Goal: Task Accomplishment & Management: Manage account settings

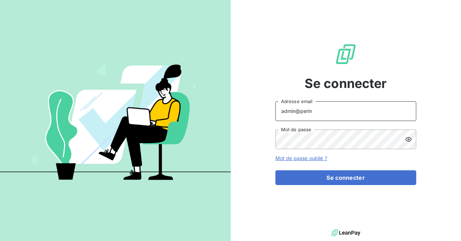
click at [323, 111] on input "admin@perin" at bounding box center [345, 111] width 141 height 20
type input "admin@adaptel"
click at [275, 170] on button "Se connecter" at bounding box center [345, 177] width 141 height 15
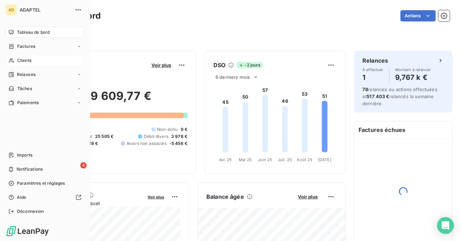
click at [32, 65] on div "Clients" at bounding box center [45, 60] width 79 height 11
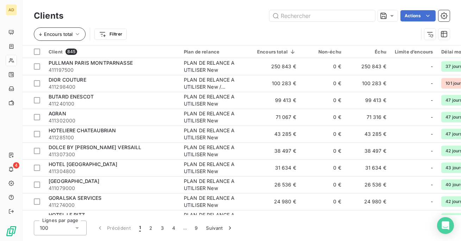
click at [71, 35] on span "Encours total" at bounding box center [58, 34] width 29 height 6
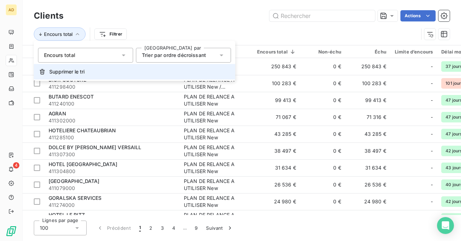
click at [69, 76] on button "Supprimer le tri" at bounding box center [134, 71] width 201 height 15
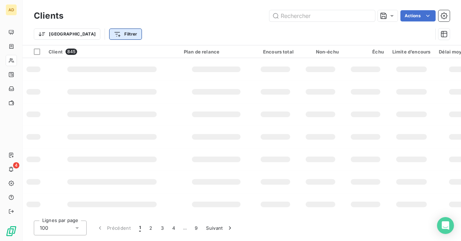
click at [83, 38] on html "AD 4 Clients Actions Trier Filtrer Client 845 Plan de relance Encours total Non…" at bounding box center [230, 120] width 461 height 241
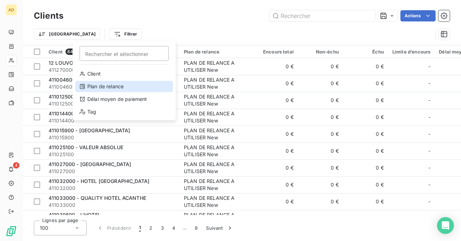
click at [119, 83] on div "Plan de relance" at bounding box center [124, 86] width 98 height 11
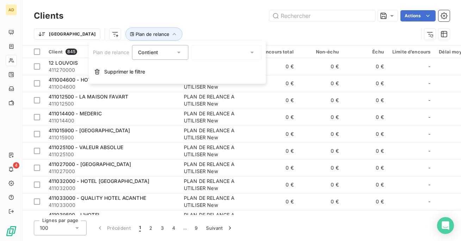
click at [210, 56] on div at bounding box center [226, 52] width 70 height 15
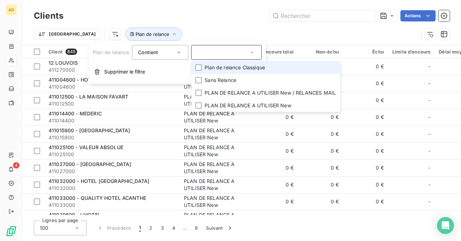
click at [225, 68] on span "Plan de relance Classique" at bounding box center [235, 67] width 61 height 7
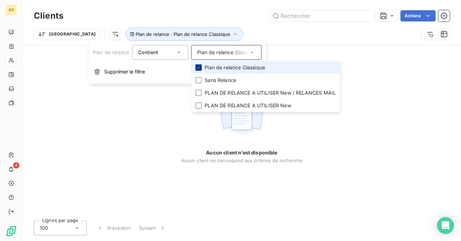
click at [198, 65] on div at bounding box center [198, 67] width 6 height 6
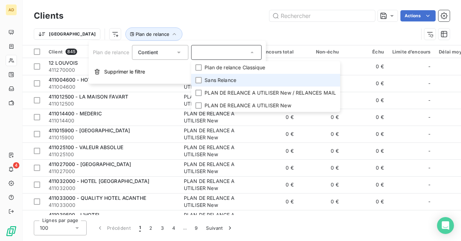
click at [199, 84] on li "Sans Relance" at bounding box center [265, 80] width 149 height 13
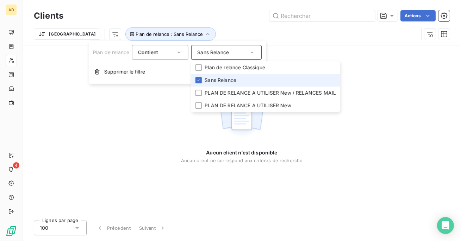
click at [199, 84] on li "Sans Relance" at bounding box center [265, 80] width 149 height 13
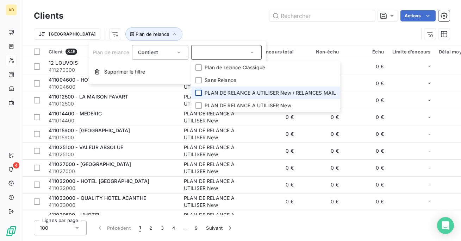
click at [199, 95] on div at bounding box center [198, 93] width 6 height 6
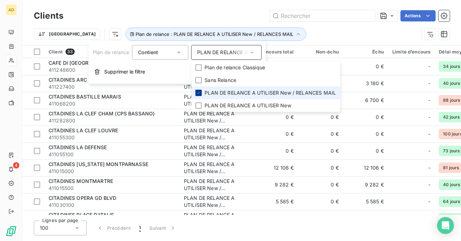
click at [199, 95] on div at bounding box center [198, 93] width 6 height 6
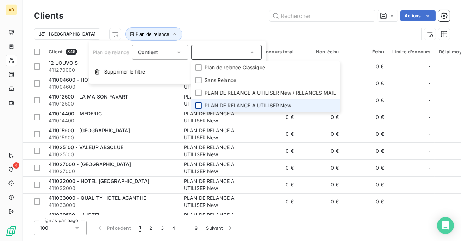
click at [200, 107] on div at bounding box center [198, 105] width 6 height 6
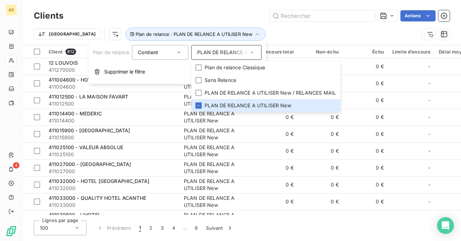
click at [232, 27] on div "Trier Plan de relance : PLAN DE RELANCE A UTILISER New" at bounding box center [242, 34] width 416 height 22
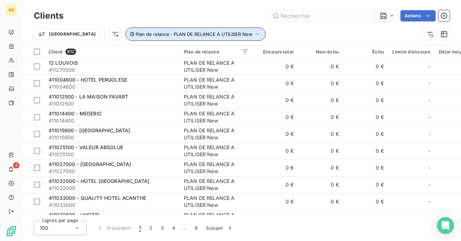
click at [214, 31] on span "Plan de relance : PLAN DE RELANCE A UTILISER New" at bounding box center [194, 34] width 117 height 6
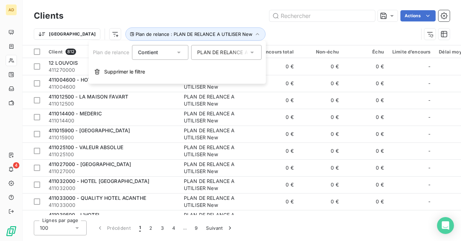
click at [235, 16] on div "Actions" at bounding box center [261, 15] width 378 height 11
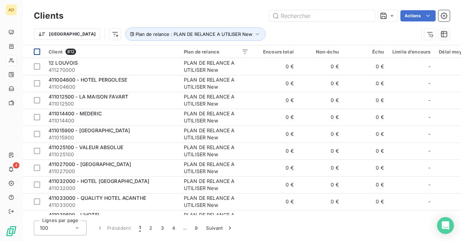
click at [36, 48] on th at bounding box center [34, 51] width 22 height 13
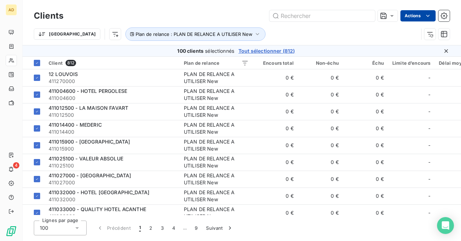
click at [410, 19] on html "AD 4 Clients Actions Trier Plan de relance : PLAN DE RELANCE A UTILISER New 100…" at bounding box center [230, 120] width 461 height 241
